Goal: Transaction & Acquisition: Purchase product/service

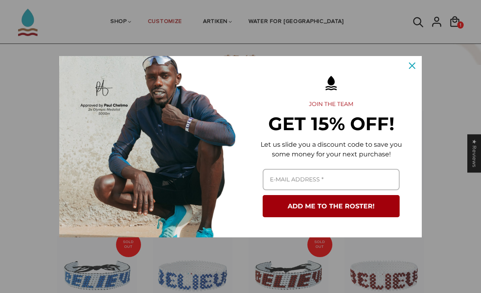
scroll to position [484, 0]
click at [412, 64] on icon "close icon" at bounding box center [412, 65] width 6 height 6
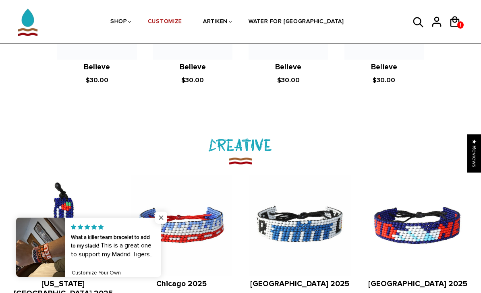
click at [159, 220] on span "Close popup widget" at bounding box center [161, 218] width 12 height 12
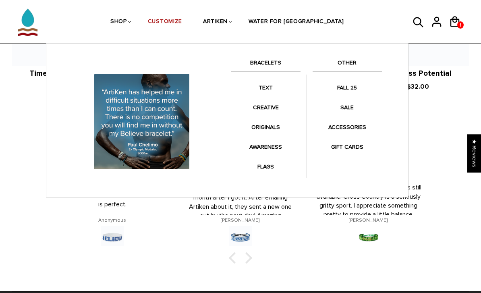
scroll to position [1108, 0]
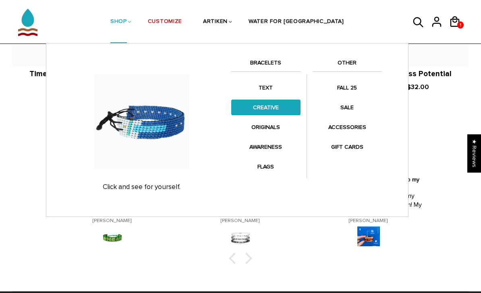
click at [266, 107] on link "CREATIVE" at bounding box center [265, 108] width 69 height 16
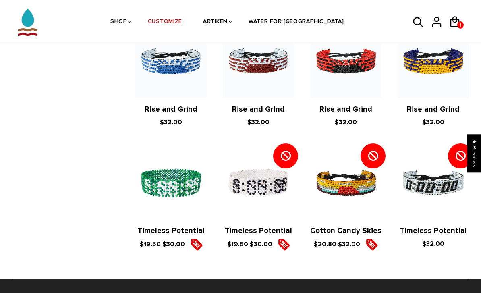
scroll to position [834, 0]
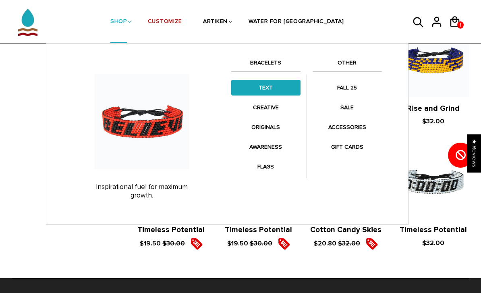
click at [264, 94] on link "TEXT" at bounding box center [265, 88] width 69 height 16
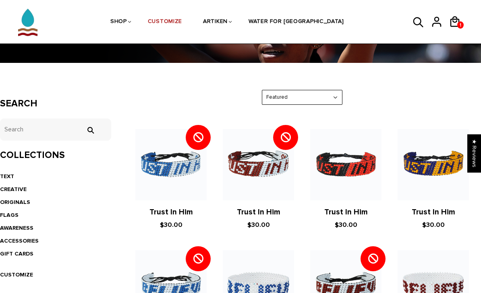
scroll to position [61, 0]
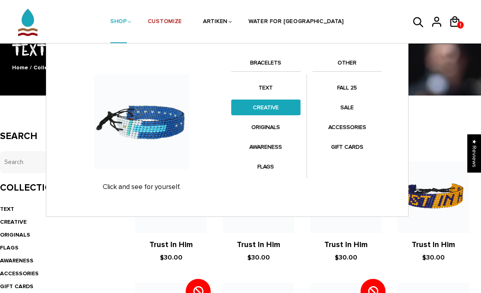
click at [270, 103] on link "CREATIVE" at bounding box center [265, 108] width 69 height 16
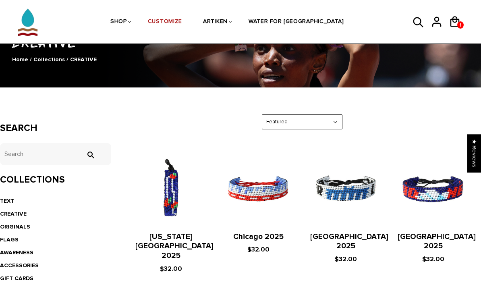
scroll to position [72, 0]
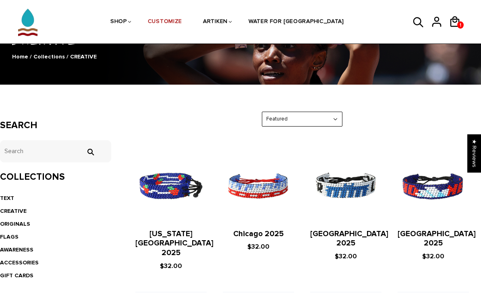
click at [178, 190] on img at bounding box center [170, 186] width 71 height 71
click at [170, 180] on img at bounding box center [170, 186] width 71 height 71
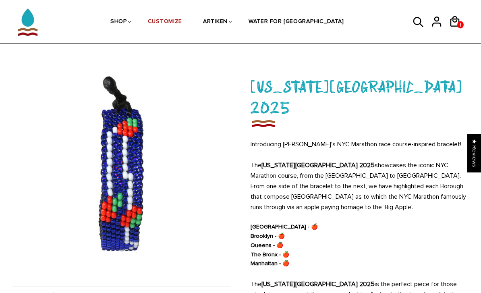
scroll to position [23, 0]
